Goal: Task Accomplishment & Management: Manage account settings

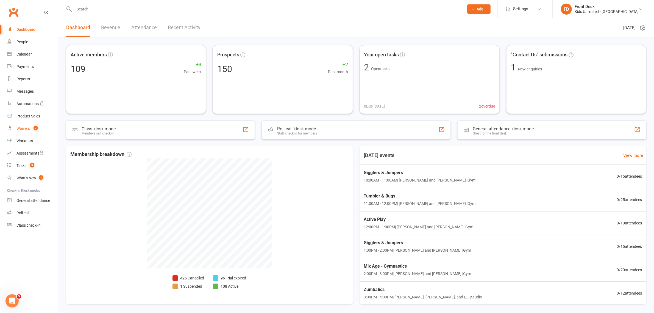
click at [25, 127] on div "Waivers" at bounding box center [22, 128] width 13 height 4
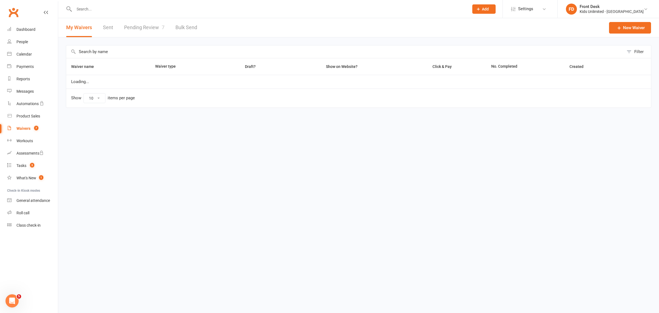
click at [150, 26] on link "Pending Review 7" at bounding box center [144, 27] width 40 height 19
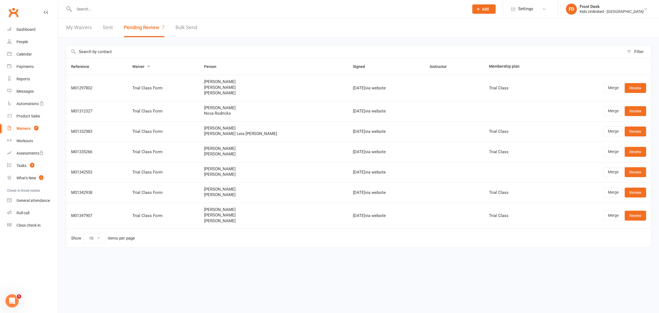
click at [181, 10] on input "text" at bounding box center [269, 9] width 393 height 8
type input "ravjeer"
drag, startPoint x: 23, startPoint y: 132, endPoint x: 30, endPoint y: 131, distance: 7.6
click at [23, 132] on link "Waivers 7" at bounding box center [32, 128] width 51 height 12
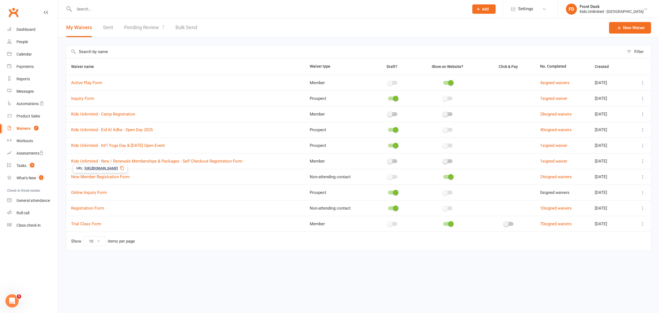
click at [124, 168] on icon at bounding box center [122, 168] width 4 height 4
click at [98, 10] on input "text" at bounding box center [269, 9] width 393 height 8
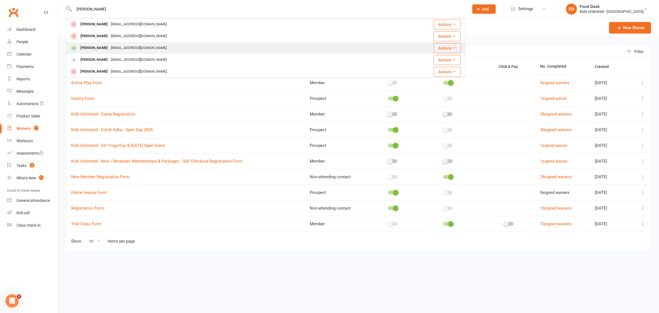
type input "[PERSON_NAME]"
click at [109, 48] on div "[PERSON_NAME]" at bounding box center [94, 48] width 31 height 8
